Goal: Task Accomplishment & Management: Manage account settings

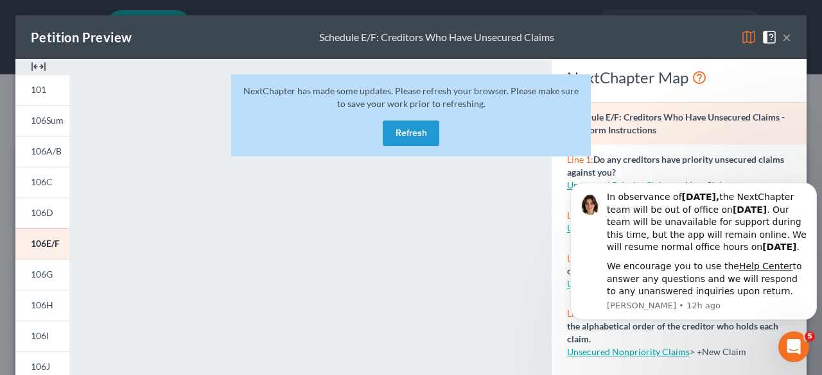
click at [782, 33] on button "×" at bounding box center [786, 37] width 9 height 15
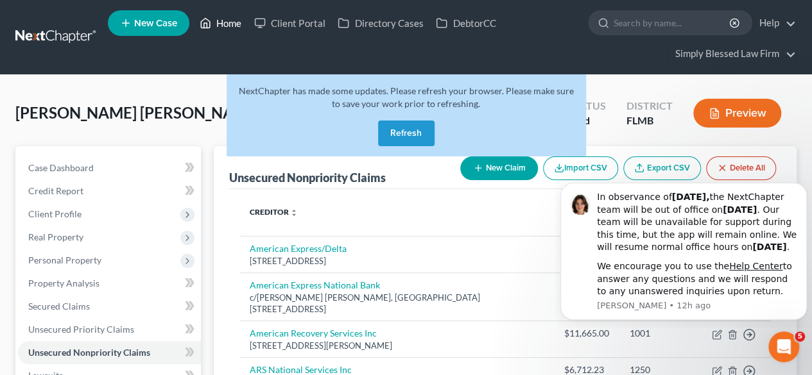
click at [228, 31] on link "Home" at bounding box center [220, 23] width 55 height 23
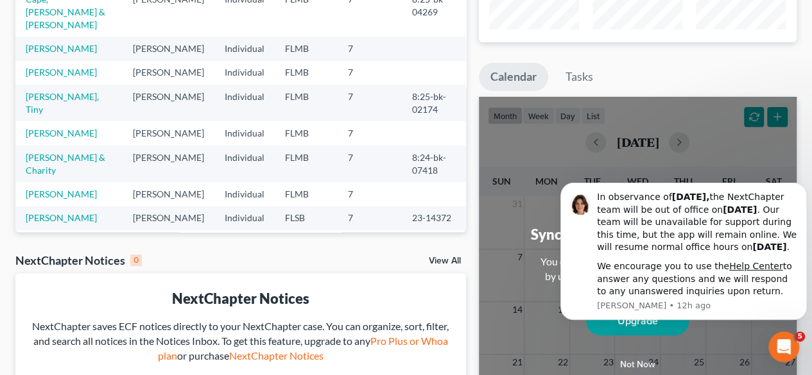
scroll to position [189, 0]
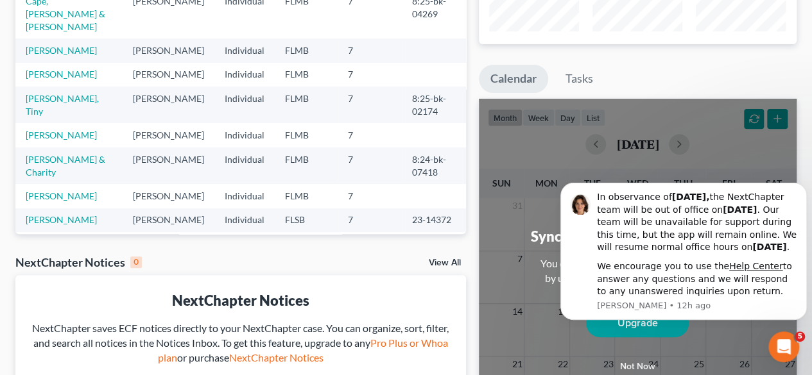
click at [444, 260] on link "View All" at bounding box center [445, 263] width 32 height 9
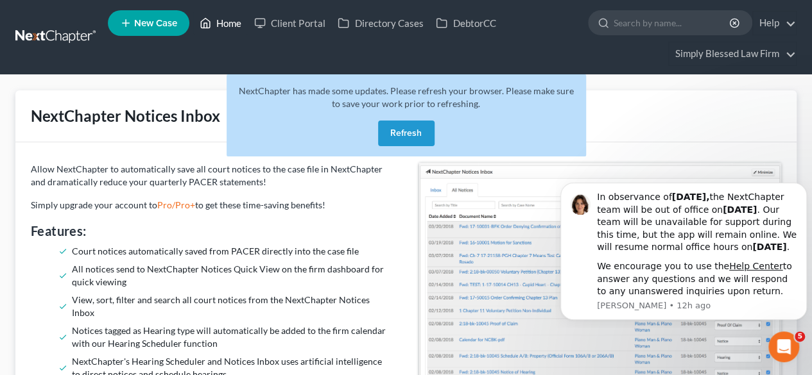
click at [237, 28] on link "Home" at bounding box center [220, 23] width 55 height 23
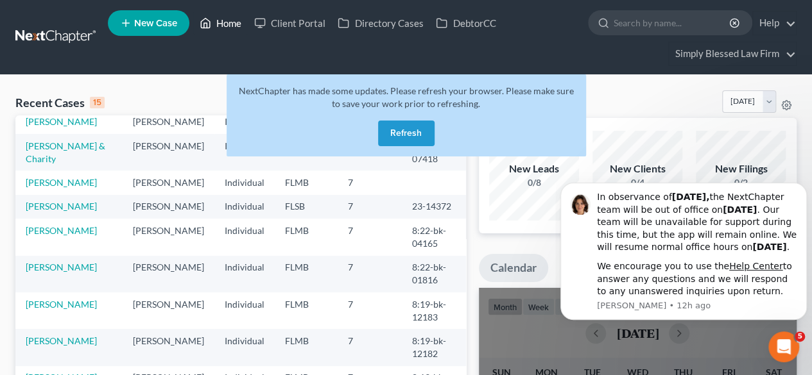
scroll to position [280, 0]
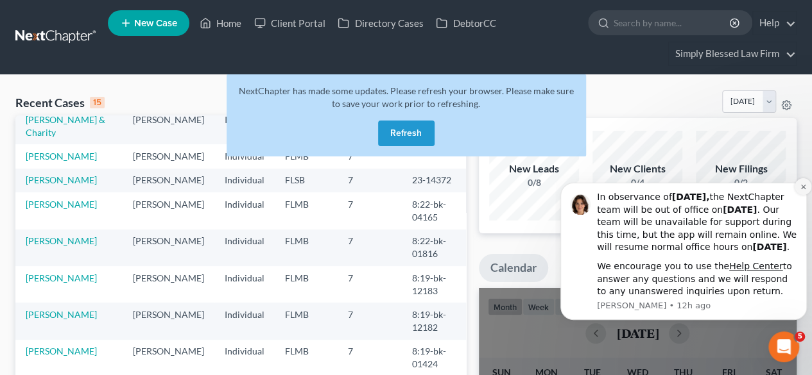
click at [805, 184] on icon "Dismiss notification" at bounding box center [803, 187] width 7 height 7
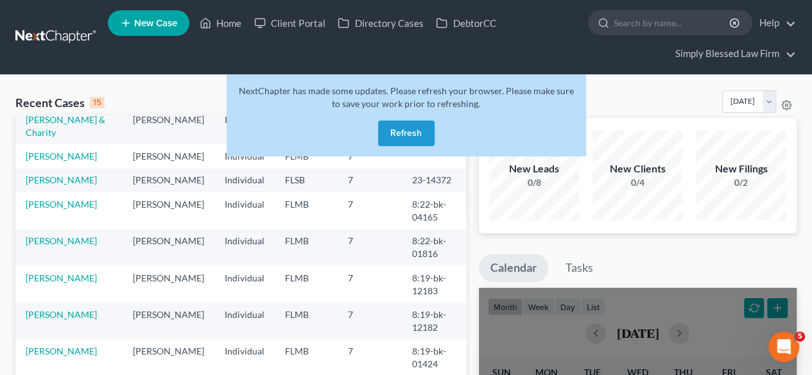
click at [402, 135] on button "Refresh" at bounding box center [406, 134] width 56 height 26
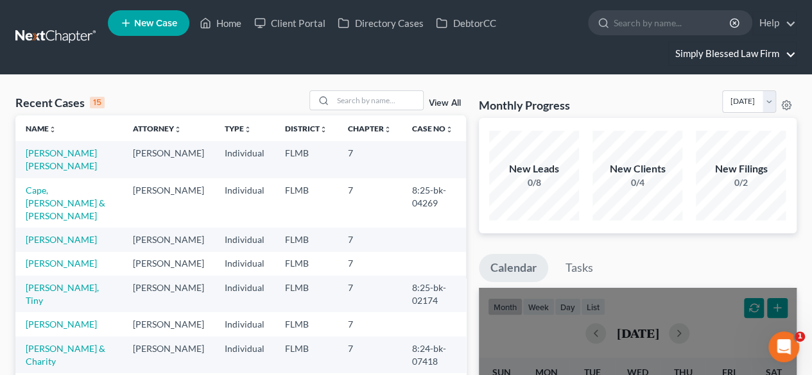
click at [785, 48] on link "Simply Blessed Law Firm" at bounding box center [732, 53] width 127 height 23
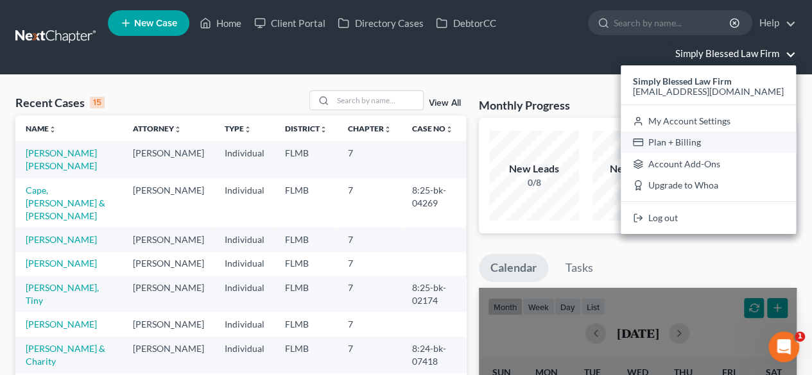
click at [732, 143] on link "Plan + Billing" at bounding box center [708, 143] width 175 height 22
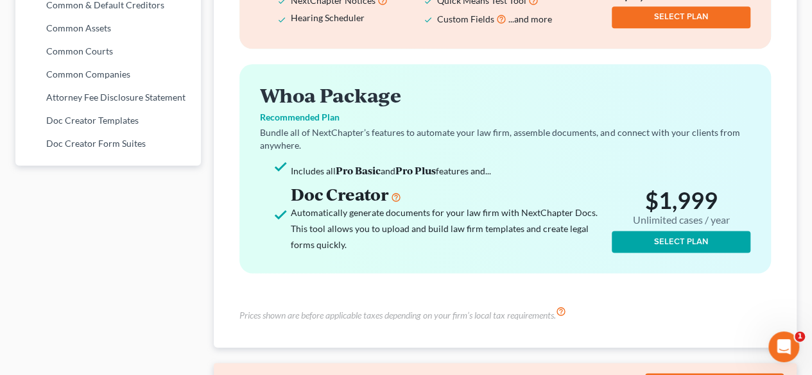
scroll to position [946, 0]
